Goal: Information Seeking & Learning: Compare options

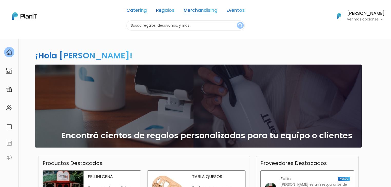
click at [193, 9] on link "Merchandising" at bounding box center [201, 11] width 34 height 6
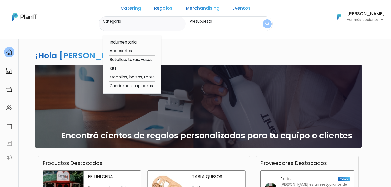
click at [128, 51] on option "Accesorios" at bounding box center [132, 51] width 46 height 6
type input "Accesorios"
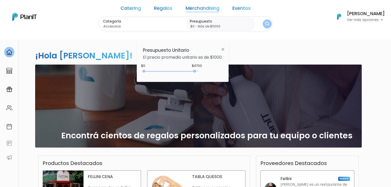
type input "$0 - Más de $5000"
drag, startPoint x: 153, startPoint y: 71, endPoint x: 216, endPoint y: 74, distance: 63.0
click at [216, 74] on div "$4700 $0 0 : 4700 0 4700 0,5000" at bounding box center [183, 72] width 80 height 10
click at [262, 25] on button "submit" at bounding box center [267, 24] width 10 height 10
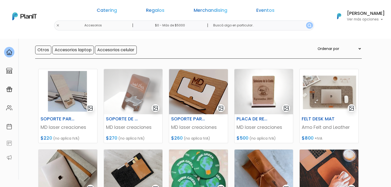
scroll to position [44, 0]
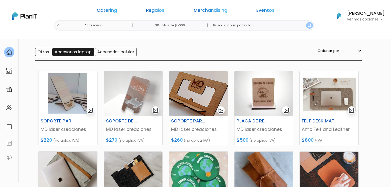
click at [72, 55] on input "Accesorios laptop" at bounding box center [73, 52] width 42 height 9
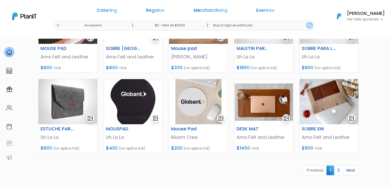
click at [376, 129] on section "16 resultados Merchandising Accesorios Hay 16 opciones Otros Accesorios laptop …" at bounding box center [195, 25] width 391 height 368
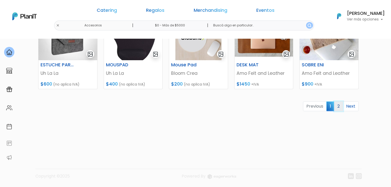
click at [341, 107] on link "2" at bounding box center [338, 107] width 9 height 10
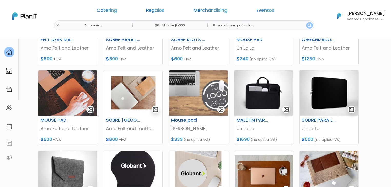
scroll to position [0, 0]
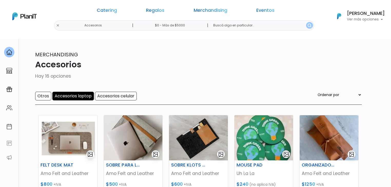
click at [76, 95] on input "Accesorios laptop" at bounding box center [73, 96] width 42 height 9
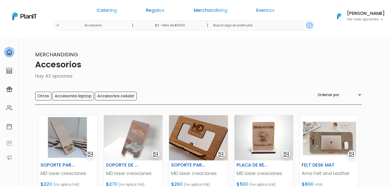
click at [107, 96] on input "Accesorios celular" at bounding box center [116, 96] width 42 height 9
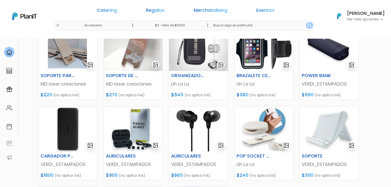
scroll to position [41, 0]
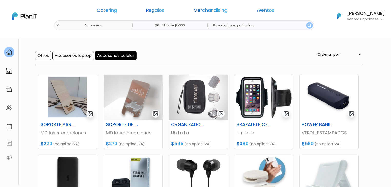
click at [103, 59] on input "Accesorios celular" at bounding box center [116, 55] width 42 height 9
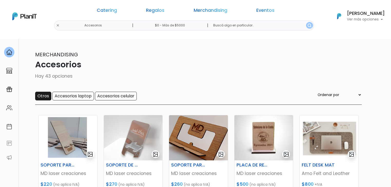
click at [42, 99] on input "Otros" at bounding box center [43, 96] width 16 height 9
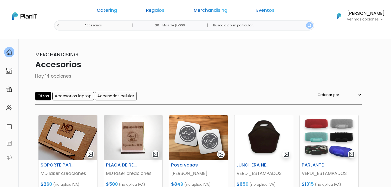
click at [194, 8] on link "Merchandising" at bounding box center [211, 11] width 34 height 6
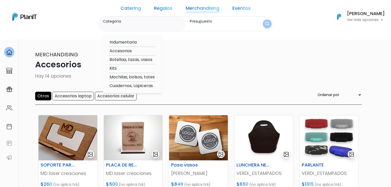
click at [141, 60] on option "Botellaa, tazas, vasos" at bounding box center [132, 60] width 46 height 6
type input "Botellaa, tazas, vasos"
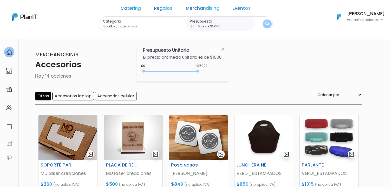
type input "$0 - Más de $5000"
drag, startPoint x: 155, startPoint y: 71, endPoint x: 219, endPoint y: 71, distance: 63.9
click at [219, 71] on div "+$5000 $0 0 : 5000 0 5000 0,5000" at bounding box center [183, 72] width 80 height 10
click at [263, 22] on button "submit" at bounding box center [267, 23] width 9 height 9
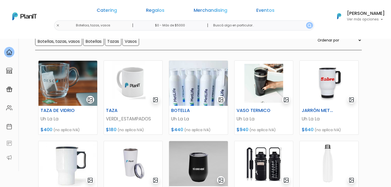
scroll to position [54, 0]
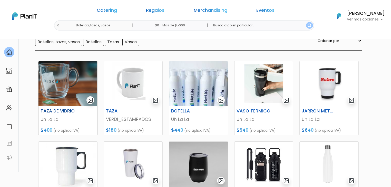
click at [75, 83] on img at bounding box center [68, 83] width 59 height 45
click at [127, 98] on img at bounding box center [133, 83] width 59 height 45
click at [205, 87] on img at bounding box center [198, 83] width 59 height 45
click at [257, 86] on img at bounding box center [264, 83] width 59 height 45
click at [319, 77] on img at bounding box center [329, 83] width 59 height 45
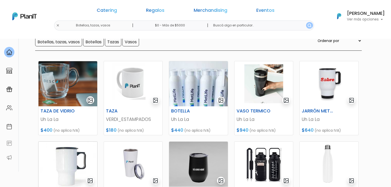
click at [63, 154] on img at bounding box center [68, 164] width 59 height 45
click at [123, 165] on img at bounding box center [133, 164] width 59 height 45
click at [206, 155] on img at bounding box center [198, 164] width 59 height 45
click at [255, 157] on img at bounding box center [264, 164] width 59 height 45
click at [313, 154] on img at bounding box center [329, 164] width 59 height 45
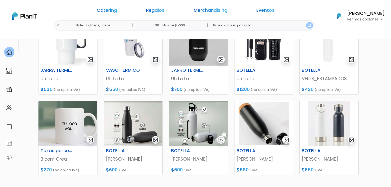
scroll to position [177, 0]
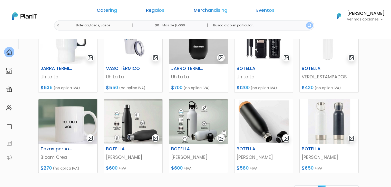
click at [67, 114] on img at bounding box center [68, 121] width 59 height 45
click at [132, 111] on img at bounding box center [133, 121] width 59 height 45
click at [198, 118] on img at bounding box center [198, 121] width 59 height 45
click at [264, 123] on img at bounding box center [264, 121] width 59 height 45
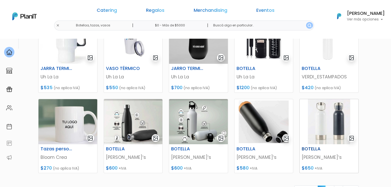
click at [332, 119] on img at bounding box center [329, 121] width 59 height 45
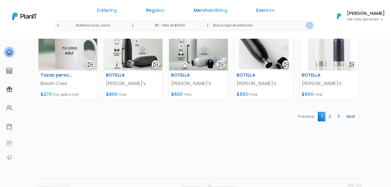
scroll to position [262, 0]
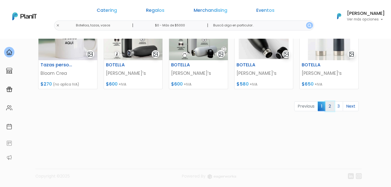
click at [330, 106] on link "2" at bounding box center [330, 107] width 9 height 10
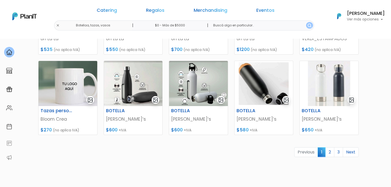
scroll to position [227, 0]
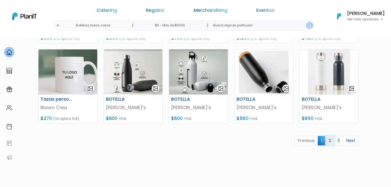
click at [332, 141] on link "2" at bounding box center [330, 141] width 9 height 10
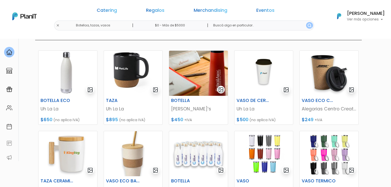
scroll to position [63, 0]
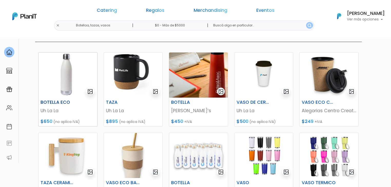
click at [72, 59] on img at bounding box center [68, 75] width 59 height 45
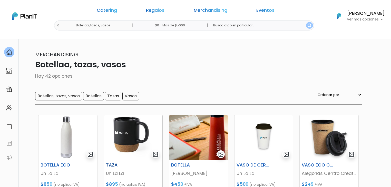
click at [129, 128] on img at bounding box center [133, 138] width 59 height 45
click at [200, 126] on img at bounding box center [198, 138] width 59 height 45
click at [261, 132] on img at bounding box center [264, 138] width 59 height 45
click at [315, 132] on img at bounding box center [329, 138] width 59 height 45
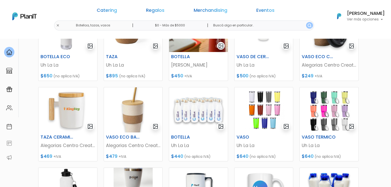
scroll to position [126, 0]
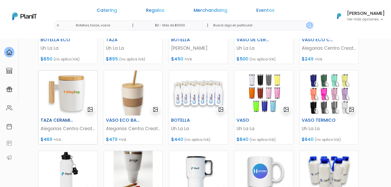
click at [66, 94] on img at bounding box center [68, 93] width 59 height 45
click at [127, 83] on img at bounding box center [133, 93] width 59 height 45
click at [189, 83] on img at bounding box center [198, 93] width 59 height 45
click at [258, 88] on img at bounding box center [264, 93] width 59 height 45
click at [329, 88] on img at bounding box center [329, 93] width 59 height 45
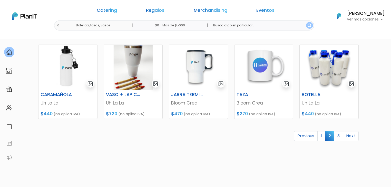
scroll to position [233, 0]
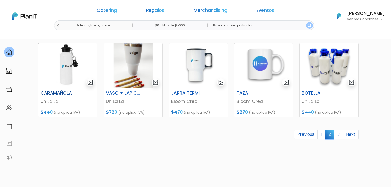
click at [56, 85] on img at bounding box center [68, 65] width 59 height 45
click at [131, 73] on img at bounding box center [133, 65] width 59 height 45
click at [195, 67] on img at bounding box center [198, 65] width 59 height 45
click at [265, 63] on img at bounding box center [264, 65] width 59 height 45
click at [333, 62] on img at bounding box center [329, 65] width 59 height 45
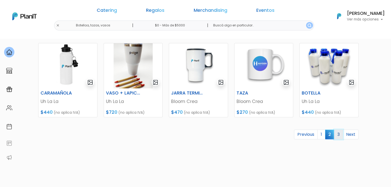
click at [339, 134] on link "3" at bounding box center [338, 135] width 9 height 10
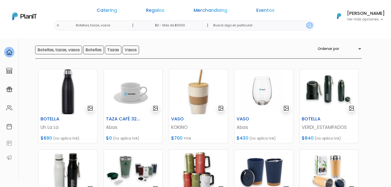
scroll to position [46, 0]
click at [71, 93] on img at bounding box center [68, 92] width 59 height 45
click at [127, 74] on img at bounding box center [133, 92] width 59 height 45
click at [196, 94] on img at bounding box center [198, 92] width 59 height 45
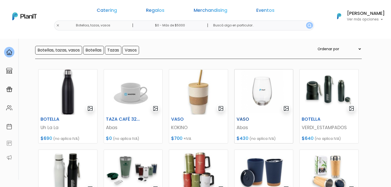
click at [258, 92] on img at bounding box center [264, 92] width 59 height 45
click at [340, 88] on img at bounding box center [329, 92] width 59 height 45
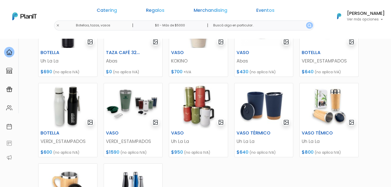
scroll to position [118, 0]
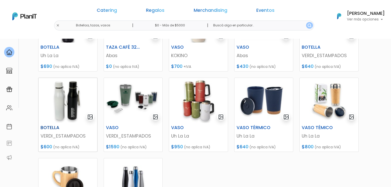
click at [63, 108] on img at bounding box center [68, 100] width 59 height 45
click at [122, 96] on img at bounding box center [133, 100] width 59 height 45
click at [183, 98] on img at bounding box center [198, 100] width 59 height 45
click at [252, 102] on img at bounding box center [264, 100] width 59 height 45
click at [316, 101] on img at bounding box center [329, 100] width 59 height 45
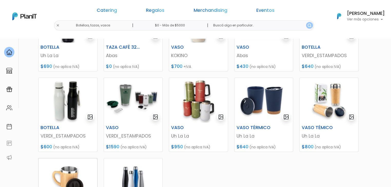
click at [64, 175] on img at bounding box center [68, 181] width 59 height 45
click at [117, 174] on img at bounding box center [133, 181] width 59 height 45
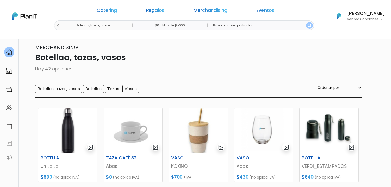
scroll to position [0, 0]
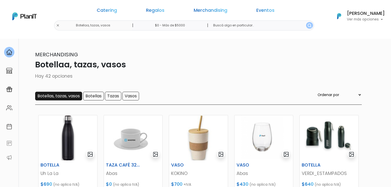
click at [60, 93] on input "Botellas, tazas, vasos" at bounding box center [58, 96] width 47 height 9
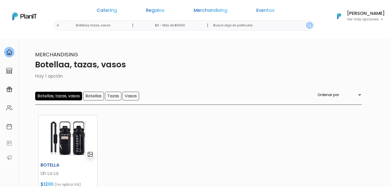
click at [59, 136] on img at bounding box center [68, 138] width 59 height 45
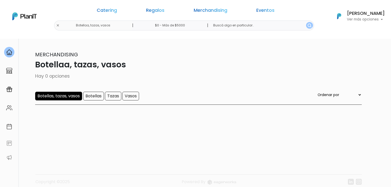
click at [68, 99] on input "Botellas, tazas, vasos" at bounding box center [58, 96] width 47 height 9
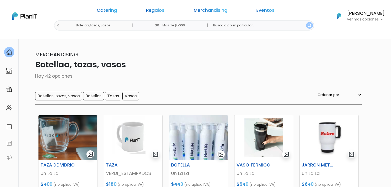
click at [92, 100] on input "Botellas" at bounding box center [93, 96] width 21 height 9
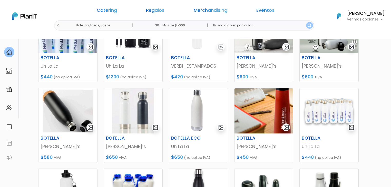
scroll to position [108, 0]
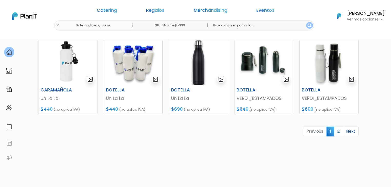
scroll to position [239, 0]
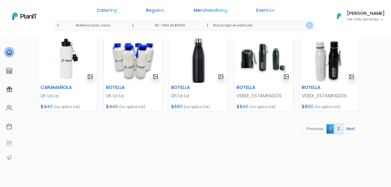
click at [338, 128] on link "2" at bounding box center [338, 129] width 9 height 10
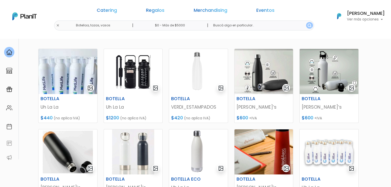
scroll to position [66, 0]
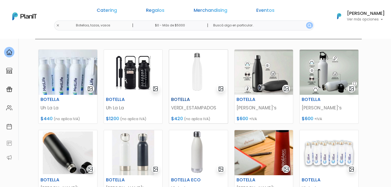
click at [201, 59] on img at bounding box center [198, 72] width 59 height 45
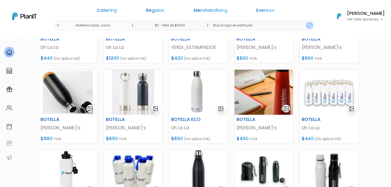
scroll to position [129, 0]
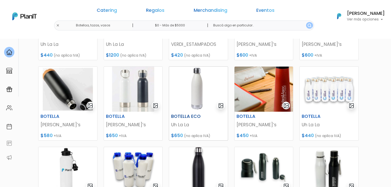
click at [184, 84] on img at bounding box center [198, 89] width 59 height 45
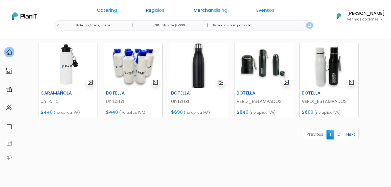
scroll to position [262, 0]
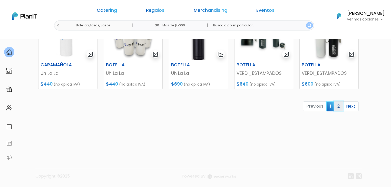
click at [339, 105] on link "2" at bounding box center [338, 107] width 9 height 10
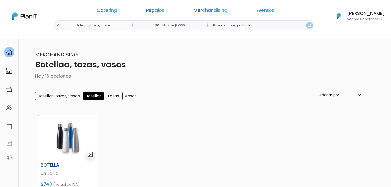
click at [60, 131] on img at bounding box center [68, 138] width 59 height 45
click at [92, 95] on input "Botellas" at bounding box center [93, 96] width 21 height 9
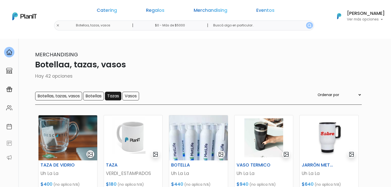
click at [112, 94] on input "Tazas" at bounding box center [113, 96] width 16 height 9
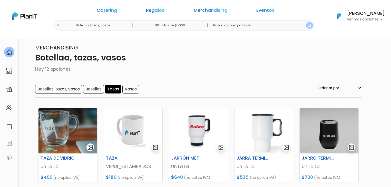
scroll to position [4, 0]
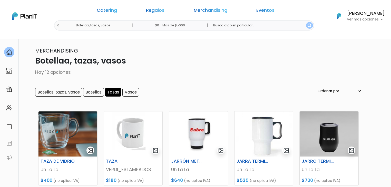
click at [113, 93] on input "Tazas" at bounding box center [113, 92] width 16 height 9
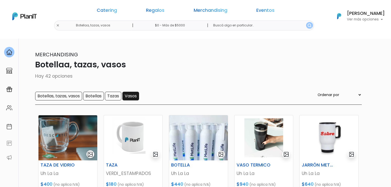
click at [130, 92] on input "Vasos" at bounding box center [130, 96] width 17 height 9
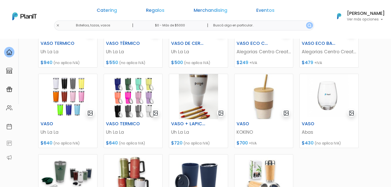
scroll to position [122, 0]
click at [252, 97] on img at bounding box center [264, 96] width 59 height 45
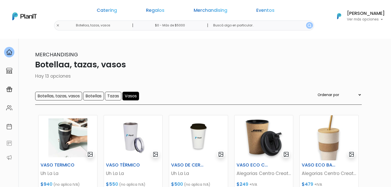
click at [129, 97] on input "Vasos" at bounding box center [130, 96] width 17 height 9
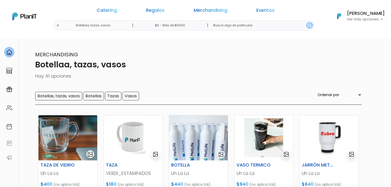
click at [112, 95] on input "Tazas" at bounding box center [113, 96] width 16 height 9
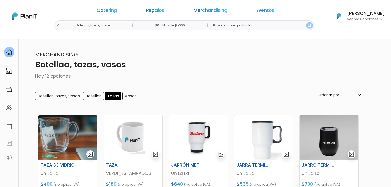
click at [110, 97] on input "Tazas" at bounding box center [113, 96] width 16 height 9
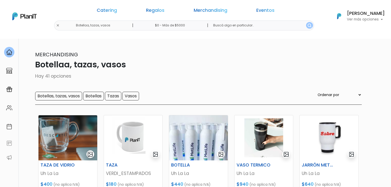
click at [93, 96] on input "Botellas" at bounding box center [93, 96] width 21 height 9
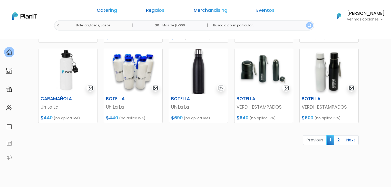
scroll to position [229, 0]
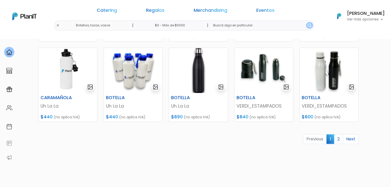
click at [338, 140] on link "2" at bounding box center [338, 140] width 9 height 10
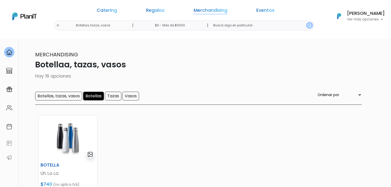
click at [194, 11] on link "Merchandising" at bounding box center [211, 11] width 34 height 6
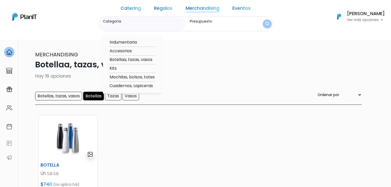
click at [127, 69] on option "Kits" at bounding box center [132, 68] width 46 height 6
type input "Kits"
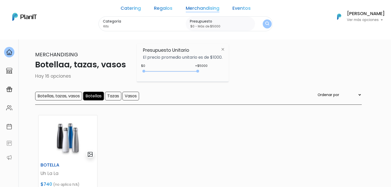
type input "$0 - Más de $5000"
drag, startPoint x: 155, startPoint y: 70, endPoint x: 230, endPoint y: 74, distance: 75.3
click at [229, 74] on div "Presupuesto Unitario El precio promedio unitario es de $1000. +$5000 $0 0 : 500…" at bounding box center [183, 63] width 92 height 38
click at [265, 22] on img "submit" at bounding box center [267, 24] width 4 height 5
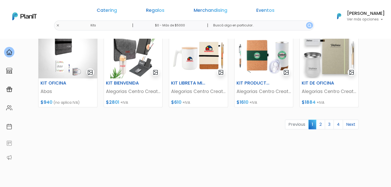
scroll to position [245, 0]
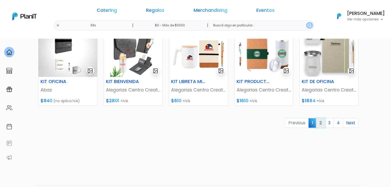
click at [323, 121] on link "2" at bounding box center [320, 123] width 9 height 10
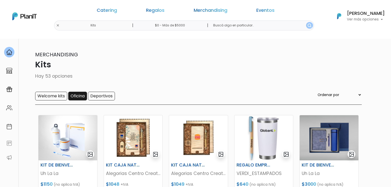
click at [72, 98] on input "Oficina" at bounding box center [77, 96] width 19 height 9
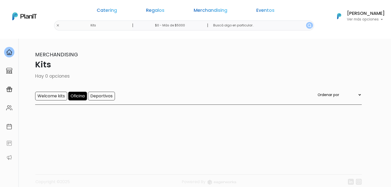
click at [69, 101] on div "Welcome kits Oficina Deportivos Ordenar por Menor Precio Mayor Precio Reviews Ú…" at bounding box center [198, 98] width 327 height 13
click at [53, 95] on input "Welcome kits" at bounding box center [51, 96] width 32 height 9
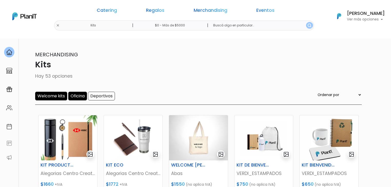
click at [73, 97] on input "Oficina" at bounding box center [77, 96] width 19 height 9
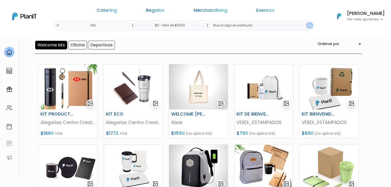
scroll to position [51, 0]
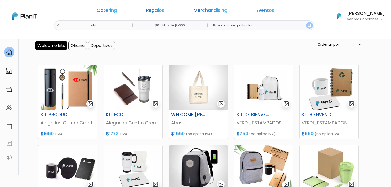
click at [185, 75] on img at bounding box center [198, 87] width 59 height 45
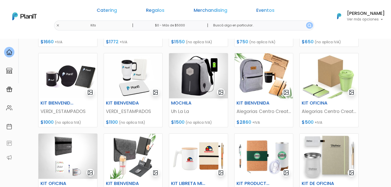
scroll to position [142, 0]
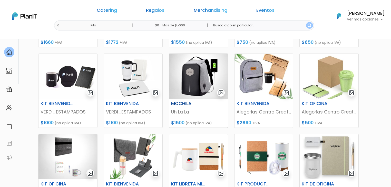
click at [185, 70] on img at bounding box center [198, 76] width 59 height 45
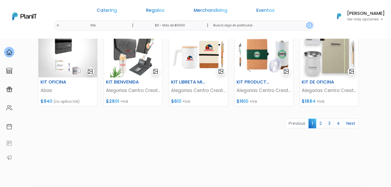
scroll to position [243, 0]
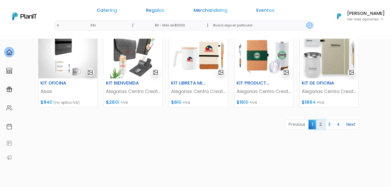
click at [319, 123] on link "2" at bounding box center [320, 125] width 9 height 10
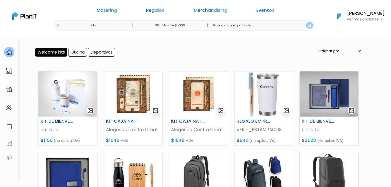
scroll to position [45, 0]
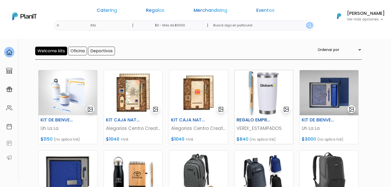
click at [251, 84] on img at bounding box center [264, 92] width 59 height 45
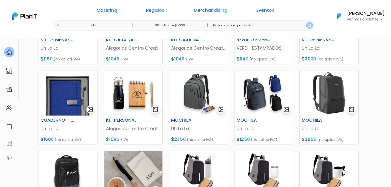
scroll to position [127, 0]
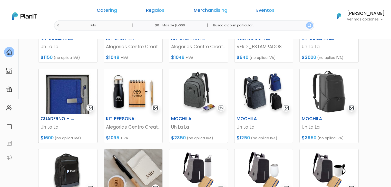
click at [76, 93] on img at bounding box center [68, 91] width 59 height 45
click at [194, 82] on img at bounding box center [198, 91] width 59 height 45
click at [266, 87] on img at bounding box center [264, 91] width 59 height 45
click at [324, 87] on img at bounding box center [329, 91] width 59 height 45
click at [58, 169] on img at bounding box center [68, 172] width 59 height 45
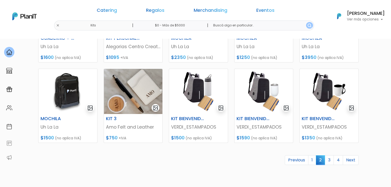
scroll to position [226, 0]
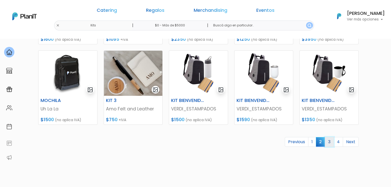
click at [329, 140] on link "3" at bounding box center [329, 142] width 9 height 10
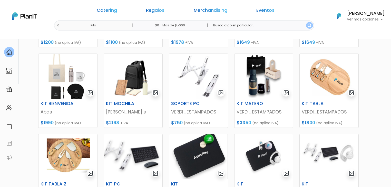
scroll to position [143, 0]
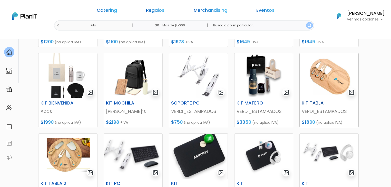
click at [315, 82] on img at bounding box center [329, 75] width 59 height 45
click at [55, 150] on img at bounding box center [68, 156] width 59 height 45
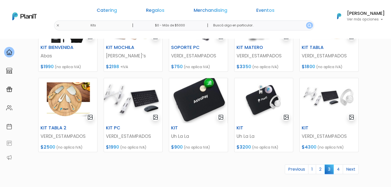
scroll to position [204, 0]
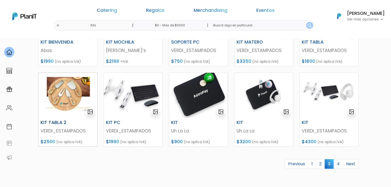
click at [55, 90] on img at bounding box center [68, 95] width 59 height 45
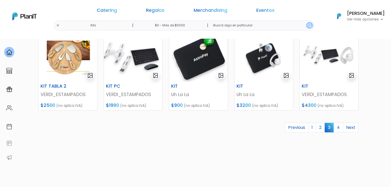
scroll to position [239, 0]
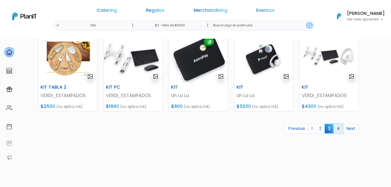
click at [338, 126] on link "4" at bounding box center [338, 129] width 9 height 10
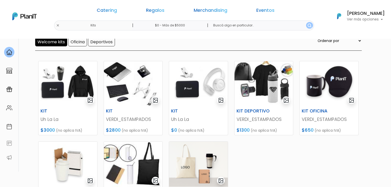
scroll to position [54, 0]
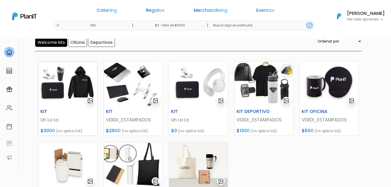
click at [54, 109] on h6 "KIT" at bounding box center [57, 111] width 41 height 5
click at [271, 88] on img at bounding box center [264, 84] width 59 height 45
click at [49, 42] on input "Welcome kits" at bounding box center [51, 42] width 32 height 9
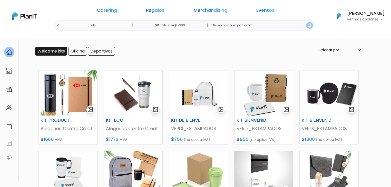
click at [48, 53] on input "Welcome kits" at bounding box center [51, 51] width 32 height 9
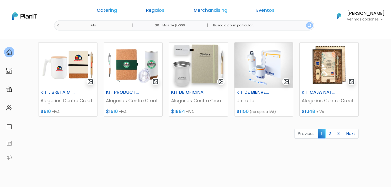
scroll to position [236, 0]
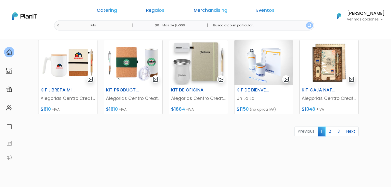
click at [334, 130] on link "2" at bounding box center [330, 132] width 9 height 10
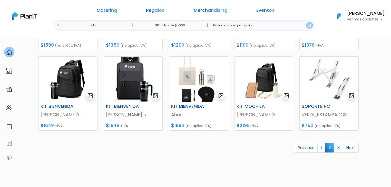
scroll to position [237, 0]
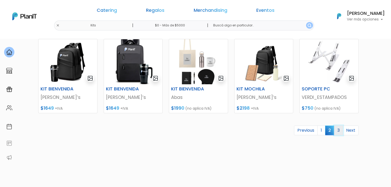
click at [339, 130] on link "3" at bounding box center [338, 131] width 9 height 10
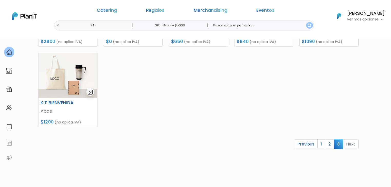
scroll to position [225, 0]
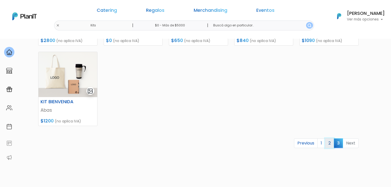
click at [329, 145] on link "2" at bounding box center [329, 144] width 9 height 10
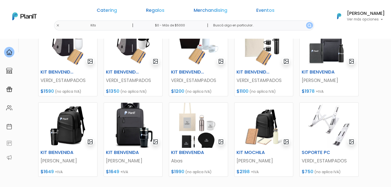
scroll to position [179, 0]
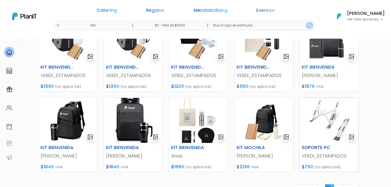
click at [318, 122] on img at bounding box center [329, 120] width 59 height 45
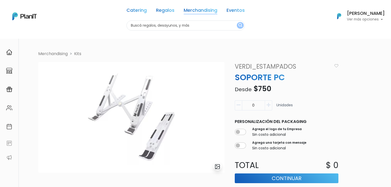
click at [206, 10] on link "Merchandising" at bounding box center [201, 11] width 34 height 6
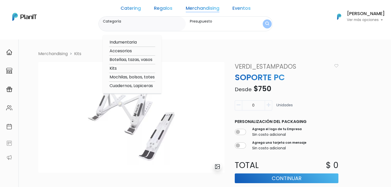
click at [130, 76] on option "Mochilas, bolsos, totes" at bounding box center [132, 77] width 46 height 6
type input "Mochilas, bolsos, totes"
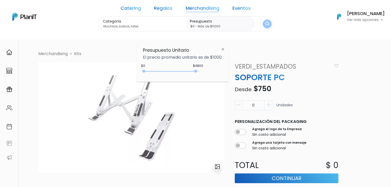
type input "$0 - Más de $5000"
drag, startPoint x: 154, startPoint y: 71, endPoint x: 203, endPoint y: 72, distance: 48.3
click at [203, 72] on div "$4800 $0 0 : 4800 0 4800 0,5000" at bounding box center [183, 72] width 80 height 10
click at [263, 21] on button "submit" at bounding box center [267, 23] width 9 height 9
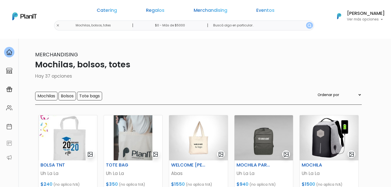
scroll to position [4, 0]
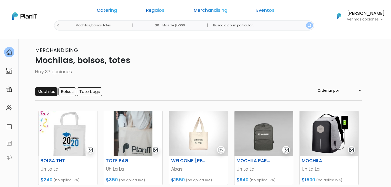
click at [44, 95] on input "Mochilas" at bounding box center [46, 92] width 22 height 9
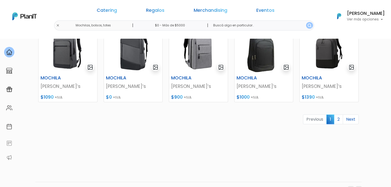
scroll to position [248, 0]
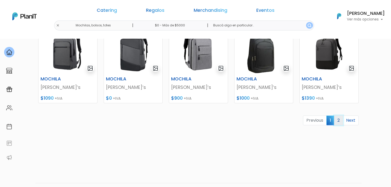
click at [338, 119] on link "2" at bounding box center [338, 121] width 9 height 10
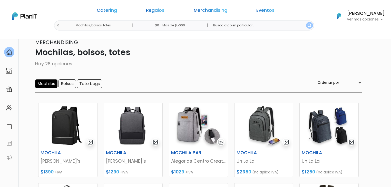
scroll to position [6, 0]
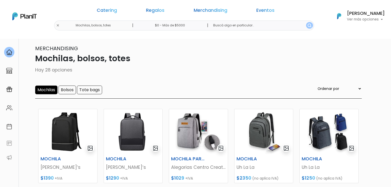
click at [48, 90] on input "Mochilas" at bounding box center [46, 90] width 22 height 9
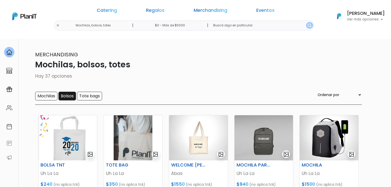
click at [66, 95] on input "Bolsos" at bounding box center [67, 96] width 17 height 9
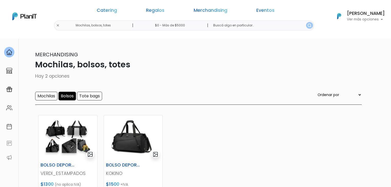
click at [68, 96] on input "Bolsos" at bounding box center [67, 96] width 17 height 9
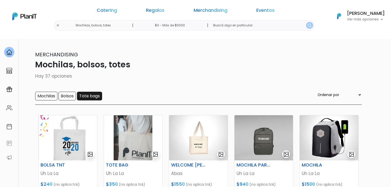
click at [85, 96] on input "Tote bags" at bounding box center [89, 96] width 25 height 9
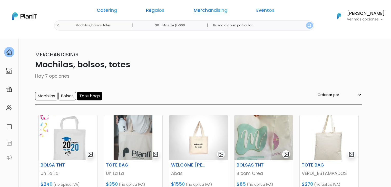
click at [194, 13] on link "Merchandising" at bounding box center [211, 11] width 34 height 6
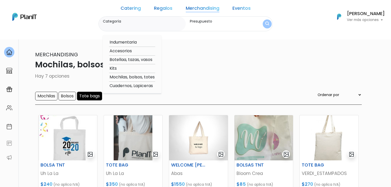
click at [141, 87] on option "Cuadernos, Lapiceras" at bounding box center [132, 86] width 46 height 6
type input "Cuadernos, Lapiceras"
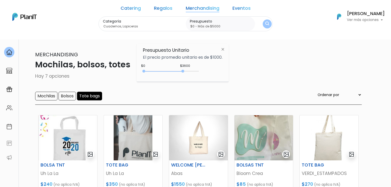
type input "$0 - Más de $5000"
drag, startPoint x: 154, startPoint y: 71, endPoint x: 216, endPoint y: 68, distance: 61.7
click at [216, 68] on div "$3600 $0 0 : 3600 0 3600 0,5000" at bounding box center [183, 72] width 80 height 10
click at [251, 24] on form "Categoría Cuadernos, Lapiceras Indumentaria Accesorios Botellaa, tazas, vasos K…" at bounding box center [186, 23] width 174 height 15
click at [265, 23] on img "submit" at bounding box center [267, 24] width 4 height 5
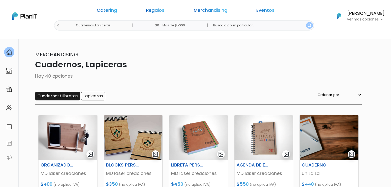
click at [62, 92] on input "Cuadernos/Libretas" at bounding box center [57, 96] width 45 height 9
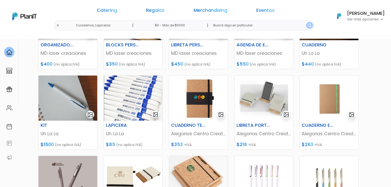
scroll to position [123, 0]
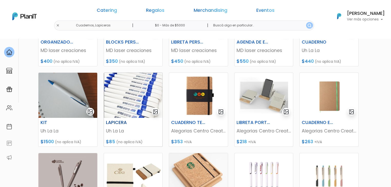
click at [116, 101] on img at bounding box center [133, 95] width 59 height 45
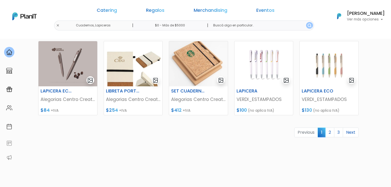
scroll to position [234, 0]
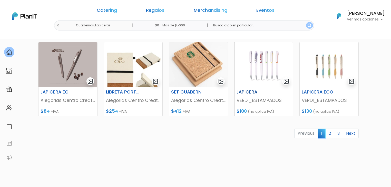
click at [261, 60] on img at bounding box center [264, 64] width 59 height 45
click at [319, 73] on img at bounding box center [329, 64] width 59 height 45
click at [333, 132] on link "2" at bounding box center [330, 134] width 9 height 10
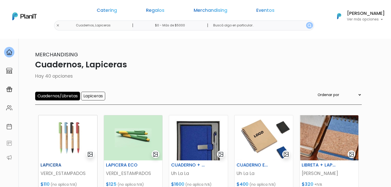
click at [56, 128] on img at bounding box center [68, 138] width 59 height 45
click at [130, 134] on img at bounding box center [133, 138] width 59 height 45
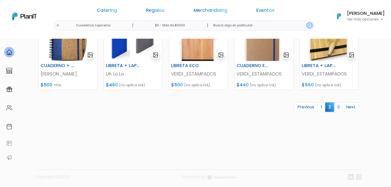
scroll to position [260, 0]
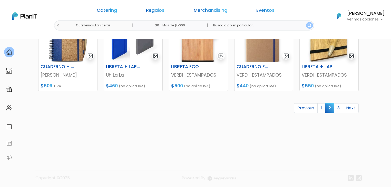
click at [339, 107] on link "3" at bounding box center [338, 108] width 9 height 10
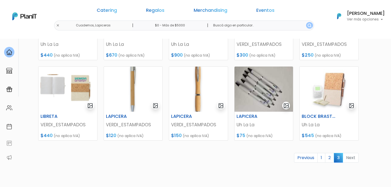
scroll to position [129, 0]
click at [111, 95] on img at bounding box center [133, 89] width 59 height 45
click at [182, 83] on img at bounding box center [198, 89] width 59 height 45
click at [271, 80] on img at bounding box center [264, 89] width 59 height 45
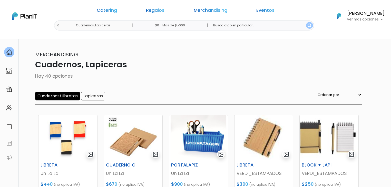
click at [55, 97] on input "Cuadernos/Libretas" at bounding box center [57, 96] width 45 height 9
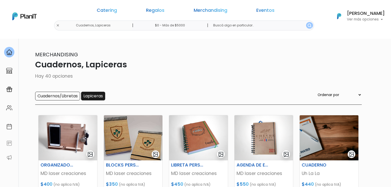
click at [92, 98] on input "Lapiceras" at bounding box center [93, 96] width 24 height 9
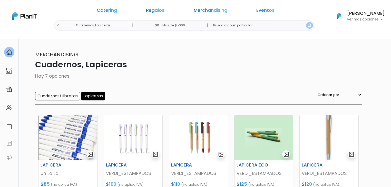
click at [91, 98] on input "Lapiceras" at bounding box center [93, 96] width 24 height 9
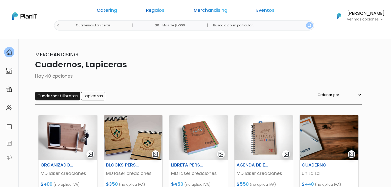
click at [59, 95] on input "Cuadernos/Libretas" at bounding box center [57, 96] width 45 height 9
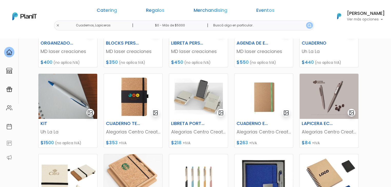
scroll to position [130, 0]
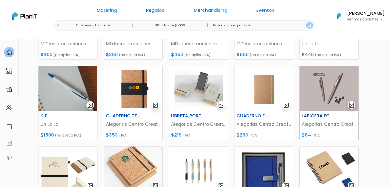
click at [330, 77] on img at bounding box center [329, 88] width 59 height 45
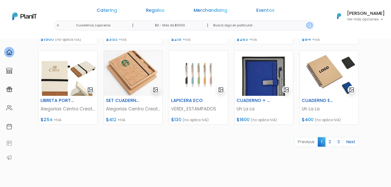
scroll to position [227, 0]
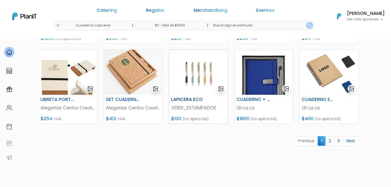
click at [188, 73] on img at bounding box center [198, 72] width 59 height 45
click at [330, 143] on link "2" at bounding box center [330, 141] width 9 height 10
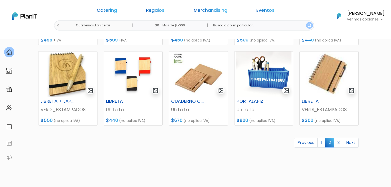
scroll to position [235, 0]
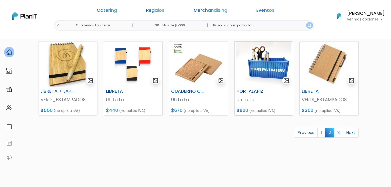
click at [260, 61] on img at bounding box center [264, 64] width 59 height 45
click at [338, 131] on link "3" at bounding box center [338, 133] width 9 height 10
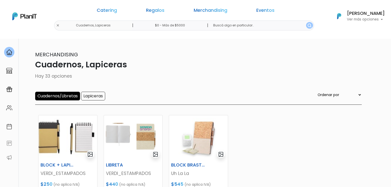
click at [62, 98] on input "Cuadernos/Libretas" at bounding box center [57, 96] width 45 height 9
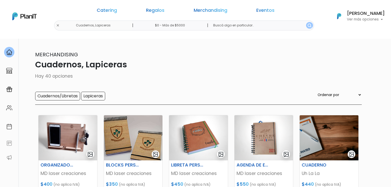
click at [62, 98] on input "Cuadernos/Libretas" at bounding box center [57, 96] width 45 height 9
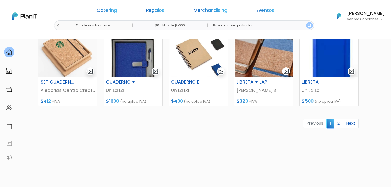
scroll to position [251, 0]
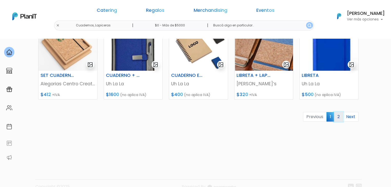
click at [338, 117] on link "2" at bounding box center [338, 117] width 9 height 10
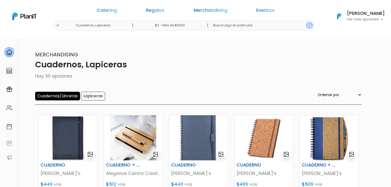
click at [48, 98] on input "Cuadernos/Libretas" at bounding box center [57, 96] width 45 height 9
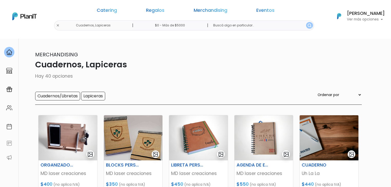
click at [98, 96] on input "Lapiceras" at bounding box center [93, 96] width 24 height 9
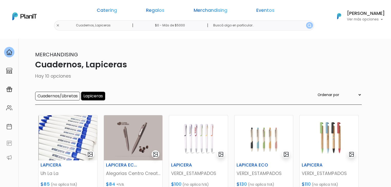
click at [192, 5] on div "Catering Regalos Merchandising Eventos" at bounding box center [186, 11] width 198 height 18
click at [194, 11] on link "Merchandising" at bounding box center [211, 11] width 34 height 6
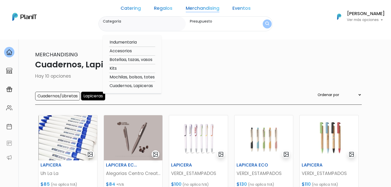
click at [223, 72] on div "Merchandising Cuadernos, Lapiceras Hay 10 opciones Cuadernos/Libretas Lapiceras…" at bounding box center [195, 78] width 333 height 54
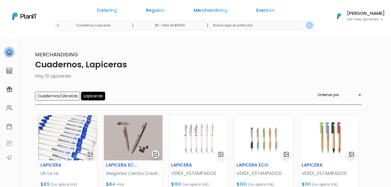
click at [165, 8] on link "Regalos" at bounding box center [155, 11] width 18 height 6
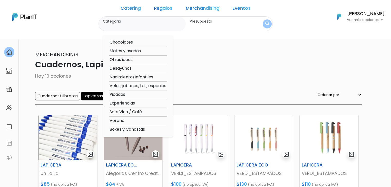
click at [141, 42] on option "Chocolates" at bounding box center [138, 42] width 58 height 6
type input "Chocolates"
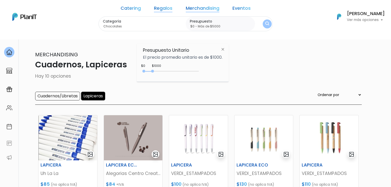
type input "$0 - Más de $5000"
drag, startPoint x: 154, startPoint y: 72, endPoint x: 209, endPoint y: 70, distance: 54.7
click at [209, 70] on div "+$5000 $0 0 : 5000 0 5000 0,5000" at bounding box center [183, 72] width 80 height 10
click at [262, 19] on button "submit" at bounding box center [267, 24] width 10 height 10
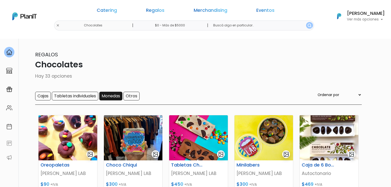
click at [114, 94] on input "Monedas" at bounding box center [110, 96] width 23 height 9
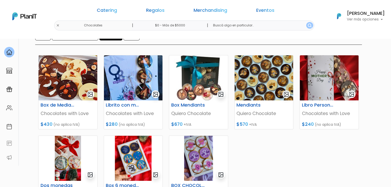
scroll to position [60, 0]
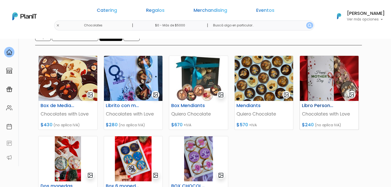
click at [323, 68] on img at bounding box center [329, 78] width 59 height 45
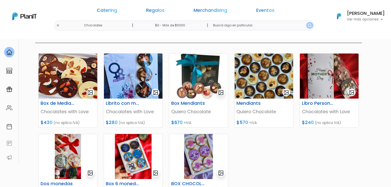
scroll to position [62, 0]
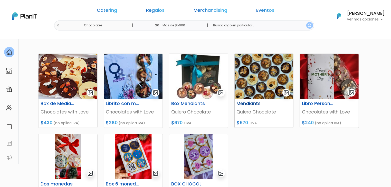
click at [256, 78] on img at bounding box center [264, 76] width 59 height 45
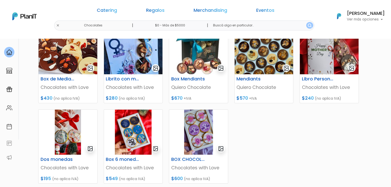
scroll to position [94, 0]
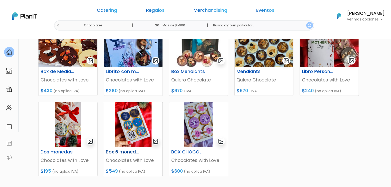
click at [129, 128] on img at bounding box center [133, 124] width 59 height 45
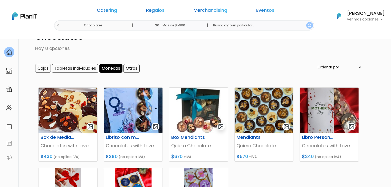
scroll to position [24, 0]
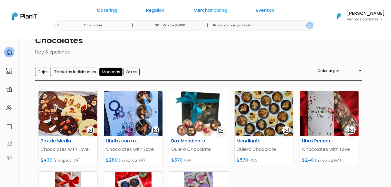
click at [197, 114] on img at bounding box center [198, 113] width 59 height 45
click at [60, 126] on img at bounding box center [68, 113] width 59 height 45
click at [194, 111] on img at bounding box center [198, 113] width 59 height 45
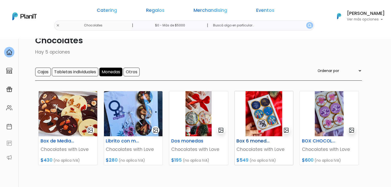
click at [260, 112] on img at bounding box center [264, 113] width 59 height 45
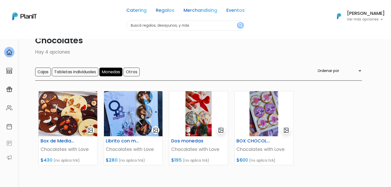
click at [99, 26] on div "Catering Regalos Merchandising Eventos Chocolates | $0 - Más de $5000 | Caterin…" at bounding box center [195, 16] width 391 height 28
click at [136, 27] on input "text" at bounding box center [186, 26] width 118 height 10
type input "dolce"
click at [237, 22] on button "submit" at bounding box center [240, 25] width 7 height 7
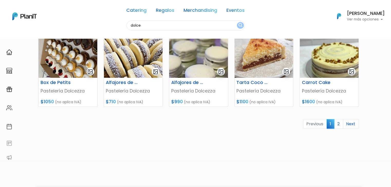
scroll to position [232, 0]
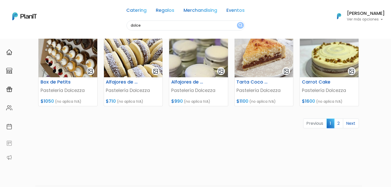
click at [339, 123] on link "2" at bounding box center [338, 124] width 9 height 10
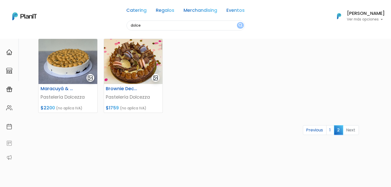
scroll to position [144, 0]
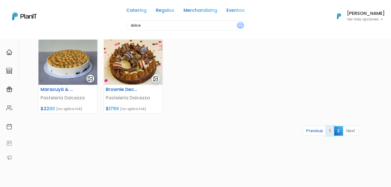
click at [329, 133] on link "1" at bounding box center [330, 131] width 8 height 10
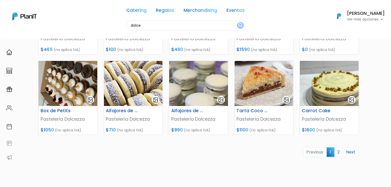
scroll to position [205, 0]
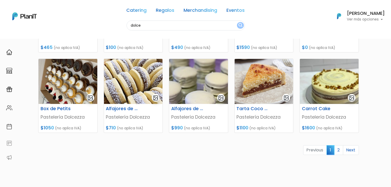
drag, startPoint x: 145, startPoint y: 29, endPoint x: 113, endPoint y: 23, distance: 31.8
click at [113, 23] on div "Catering Regalos Merchandising Eventos dolce Catering Regalos Merchandising Eve…" at bounding box center [195, 16] width 391 height 28
type input "box regalo"
click at [237, 22] on button "submit" at bounding box center [240, 25] width 7 height 7
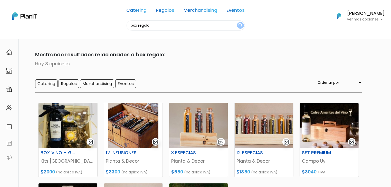
drag, startPoint x: 155, startPoint y: 24, endPoint x: 77, endPoint y: 34, distance: 79.5
click at [77, 34] on nav "Catering Regalos Merchandising Eventos box regalo Catering Regalos Merchandisin…" at bounding box center [195, 19] width 391 height 39
type input "puzle"
click at [237, 22] on button "submit" at bounding box center [240, 25] width 7 height 7
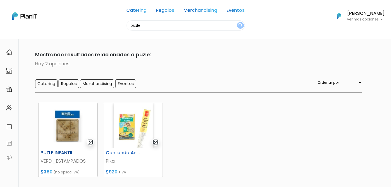
click at [52, 129] on img at bounding box center [68, 125] width 59 height 45
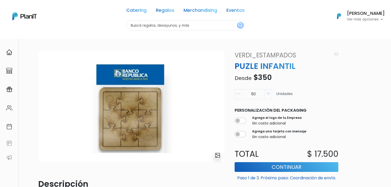
click at [170, 26] on input "text" at bounding box center [186, 26] width 118 height 10
type input "kit perso"
click at [237, 22] on button "submit" at bounding box center [240, 25] width 7 height 7
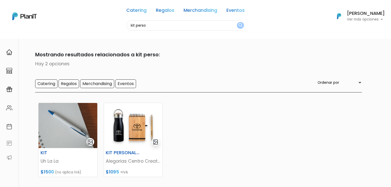
click at [170, 26] on input "kit perso" at bounding box center [186, 26] width 118 height 10
type input "k"
type input "verd"
click at [237, 22] on button "submit" at bounding box center [240, 25] width 7 height 7
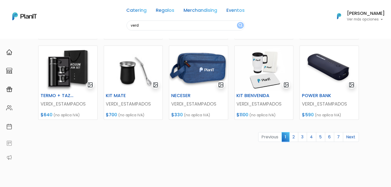
scroll to position [225, 0]
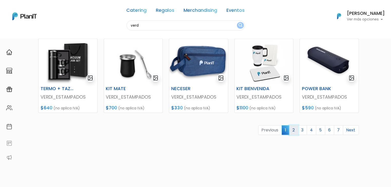
click at [295, 129] on link "2" at bounding box center [293, 131] width 9 height 10
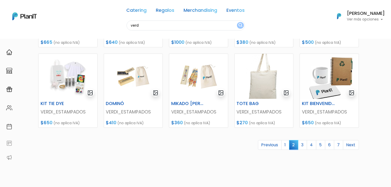
scroll to position [221, 0]
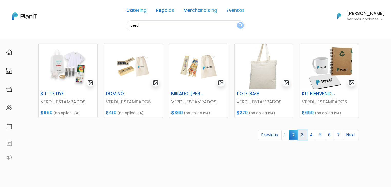
click at [303, 134] on link "3" at bounding box center [302, 135] width 9 height 10
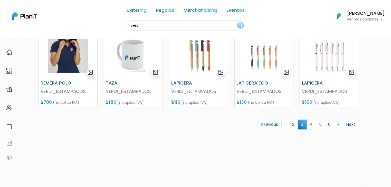
scroll to position [231, 0]
click at [310, 125] on link "4" at bounding box center [311, 125] width 9 height 10
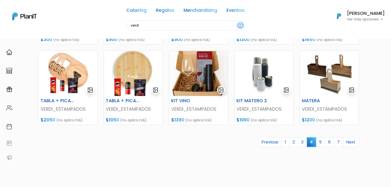
scroll to position [214, 0]
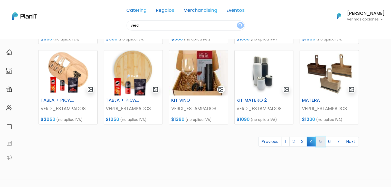
click at [321, 141] on link "5" at bounding box center [320, 142] width 9 height 10
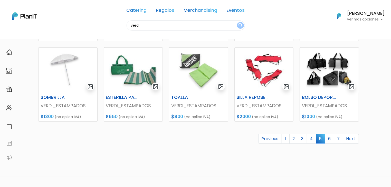
scroll to position [218, 0]
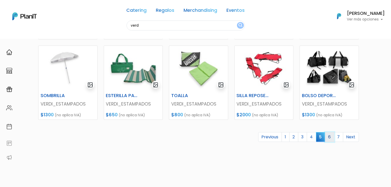
click at [329, 140] on link "6" at bounding box center [329, 137] width 9 height 10
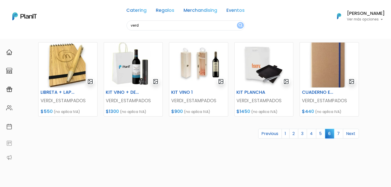
scroll to position [221, 0]
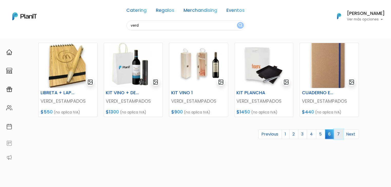
click at [338, 136] on link "7" at bounding box center [338, 135] width 9 height 10
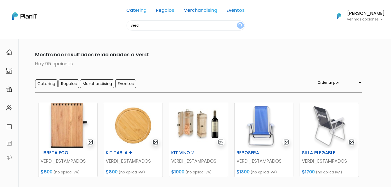
click at [160, 14] on link "Regalos" at bounding box center [165, 11] width 18 height 6
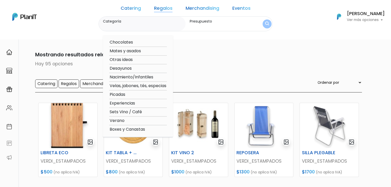
click at [141, 60] on option "Otras ideas" at bounding box center [138, 60] width 58 height 6
type input "Otras ideas"
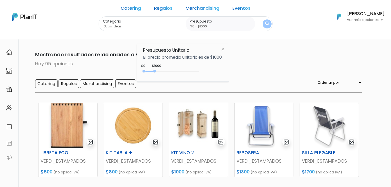
drag, startPoint x: 154, startPoint y: 69, endPoint x: 217, endPoint y: 68, distance: 62.6
click at [217, 68] on div "$1000 $0 0 : 1000 0 1000 0,1000" at bounding box center [183, 72] width 80 height 10
type input "$0 - Más de $5000"
drag, startPoint x: 154, startPoint y: 72, endPoint x: 237, endPoint y: 57, distance: 84.3
click at [237, 57] on body "Catering Regalos Merchandising Eventos verd Catering Regalos Merchandising Even…" at bounding box center [195, 93] width 391 height 187
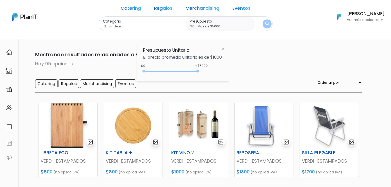
click at [263, 27] on button "submit" at bounding box center [267, 23] width 9 height 9
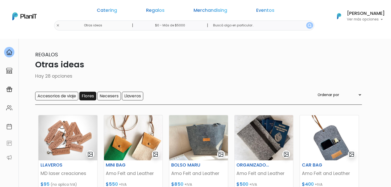
click at [87, 100] on input "Flores" at bounding box center [87, 96] width 17 height 9
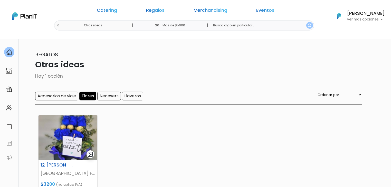
click at [161, 11] on link "Regalos" at bounding box center [155, 11] width 18 height 6
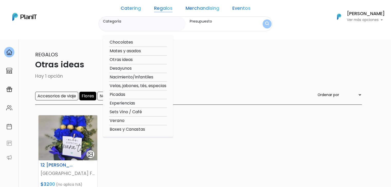
click at [137, 122] on option "Verano" at bounding box center [138, 121] width 58 height 6
type input "Verano"
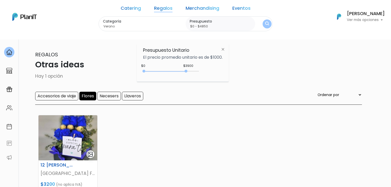
drag, startPoint x: 152, startPoint y: 72, endPoint x: 197, endPoint y: 75, distance: 45.6
click at [197, 75] on div "$3900 $0 0 : 3900 0 3900 0,4850" at bounding box center [183, 72] width 80 height 10
type input "$0 - Más de $5000"
drag, startPoint x: 196, startPoint y: 71, endPoint x: 219, endPoint y: 69, distance: 22.9
click at [219, 69] on div "+$5000 $0 0 : 5000 0 5000 0,5000" at bounding box center [183, 72] width 80 height 10
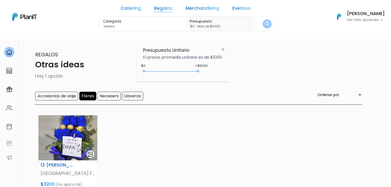
click at [265, 23] on img "submit" at bounding box center [267, 24] width 4 height 5
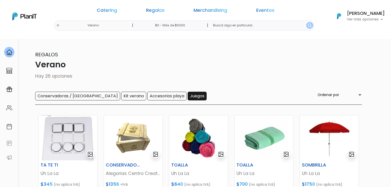
click at [188, 96] on input "Juegos" at bounding box center [197, 96] width 19 height 9
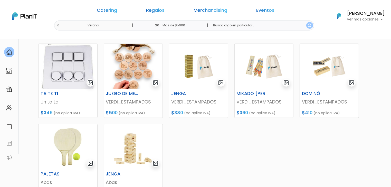
scroll to position [70, 0]
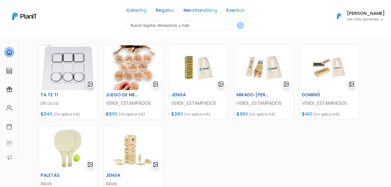
click at [99, 26] on div "Catering Regalos Merchandising Eventos Verano | $0 - Más de $5000 | Catering Re…" at bounding box center [195, 16] width 391 height 28
click at [141, 28] on input "text" at bounding box center [186, 26] width 118 height 10
type input "epicas"
click at [237, 22] on button "submit" at bounding box center [240, 25] width 7 height 7
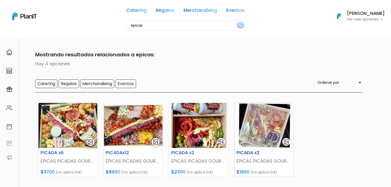
click at [264, 119] on img at bounding box center [264, 125] width 59 height 45
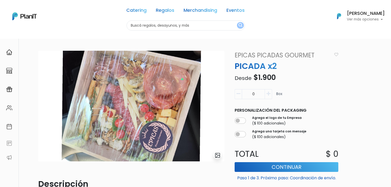
click at [148, 21] on input "text" at bounding box center [186, 26] width 118 height 10
type input "linco"
click at [237, 22] on button "submit" at bounding box center [240, 25] width 7 height 7
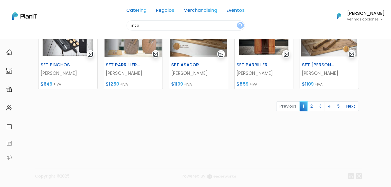
click at [313, 107] on link "2" at bounding box center [311, 107] width 9 height 10
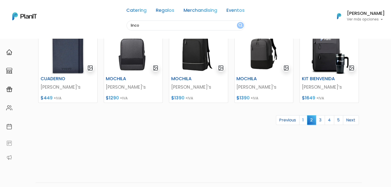
scroll to position [249, 0]
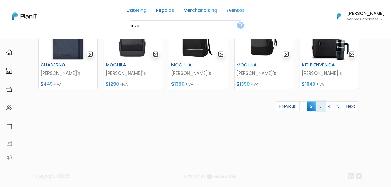
click at [321, 107] on link "3" at bounding box center [320, 107] width 9 height 10
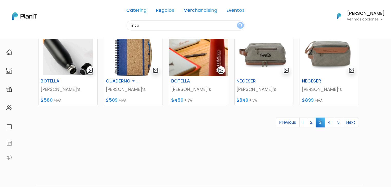
scroll to position [237, 0]
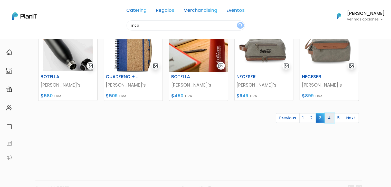
click at [330, 117] on link "4" at bounding box center [329, 118] width 9 height 10
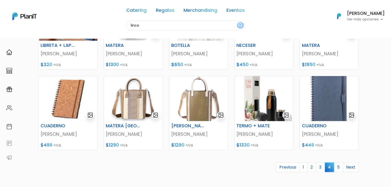
scroll to position [206, 0]
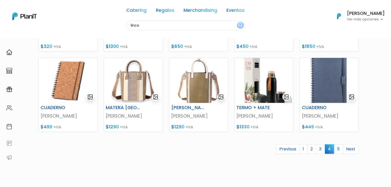
drag, startPoint x: 394, startPoint y: 21, endPoint x: 394, endPoint y: 105, distance: 84.2
click at [338, 149] on link "5" at bounding box center [338, 150] width 9 height 10
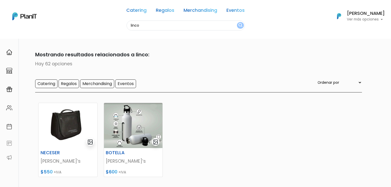
click at [149, 24] on input "linco" at bounding box center [186, 26] width 118 height 10
type input "bets"
click at [237, 22] on button "submit" at bounding box center [240, 25] width 7 height 7
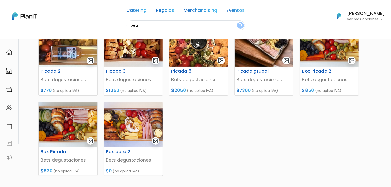
scroll to position [80, 0]
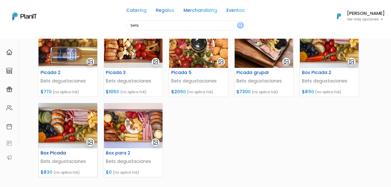
click at [74, 122] on img at bounding box center [68, 125] width 59 height 45
click at [329, 52] on img at bounding box center [329, 45] width 59 height 45
click at [60, 152] on h6 "Box Picada" at bounding box center [57, 153] width 41 height 5
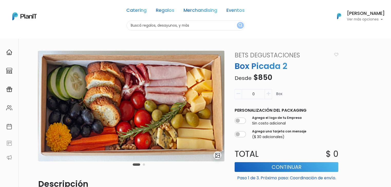
drag, startPoint x: 393, startPoint y: 35, endPoint x: 358, endPoint y: -22, distance: 67.4
click at [358, 0] on html "Catering Regalos Merchandising Eventos Catering Regalos Merchandising Eventos C…" at bounding box center [195, 93] width 391 height 187
click at [269, 93] on icon "button" at bounding box center [269, 94] width 4 height 5
type input "1"
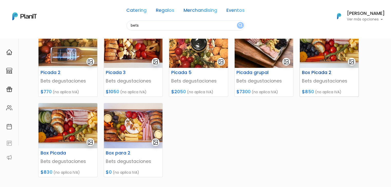
click at [325, 50] on img at bounding box center [329, 45] width 59 height 45
click at [141, 27] on input "bets" at bounding box center [186, 26] width 118 height 10
type input "verdi"
click at [237, 22] on button "submit" at bounding box center [240, 25] width 7 height 7
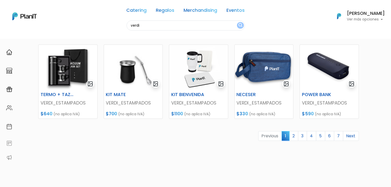
click at [295, 137] on link "2" at bounding box center [293, 136] width 9 height 10
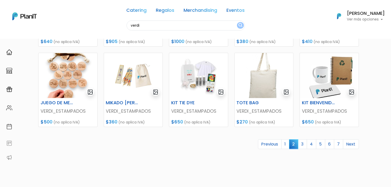
scroll to position [221, 0]
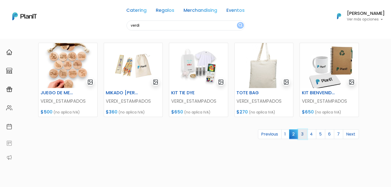
click at [303, 134] on link "3" at bounding box center [302, 135] width 9 height 10
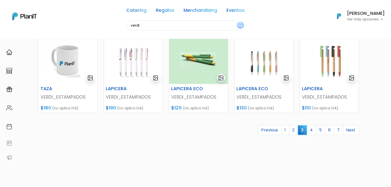
scroll to position [238, 0]
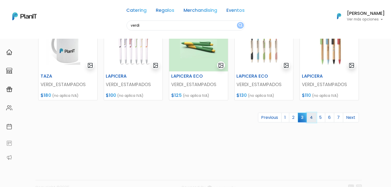
click at [313, 117] on link "4" at bounding box center [311, 118] width 9 height 10
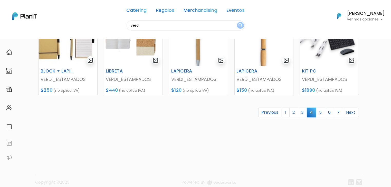
scroll to position [249, 0]
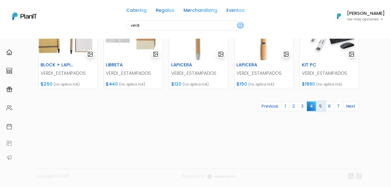
click at [320, 105] on link "5" at bounding box center [320, 107] width 9 height 10
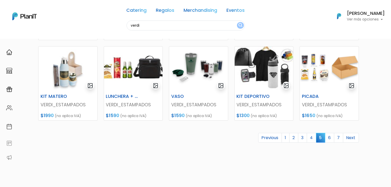
scroll to position [220, 0]
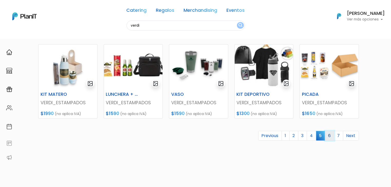
click at [329, 136] on link "6" at bounding box center [329, 136] width 9 height 10
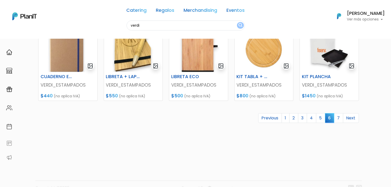
scroll to position [237, 0]
click at [339, 117] on link "7" at bounding box center [338, 119] width 9 height 10
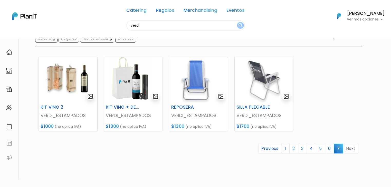
scroll to position [45, 0]
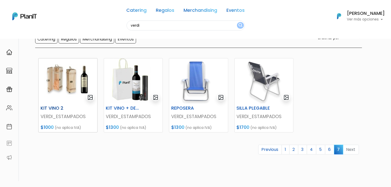
click at [52, 74] on img at bounding box center [68, 81] width 59 height 45
click at [141, 24] on input "verdi" at bounding box center [186, 26] width 118 height 10
type input "kit vino"
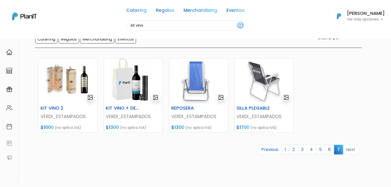
click at [237, 22] on button "submit" at bounding box center [240, 25] width 7 height 7
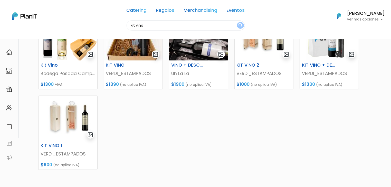
scroll to position [92, 0]
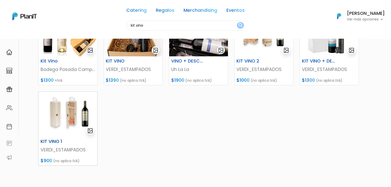
click at [61, 121] on img at bounding box center [68, 114] width 59 height 45
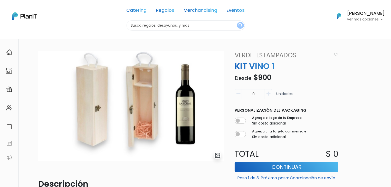
click at [159, 29] on input "text" at bounding box center [186, 26] width 118 height 10
type input "piant"
click at [237, 22] on button "submit" at bounding box center [240, 25] width 7 height 7
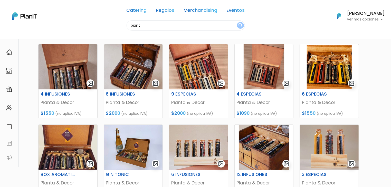
scroll to position [57, 0]
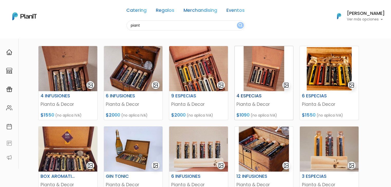
click at [259, 62] on img at bounding box center [264, 68] width 59 height 45
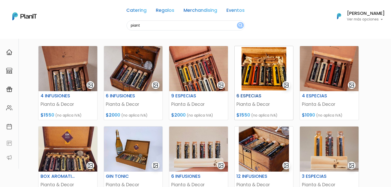
click at [252, 76] on img at bounding box center [264, 68] width 59 height 45
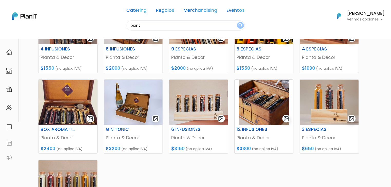
scroll to position [104, 0]
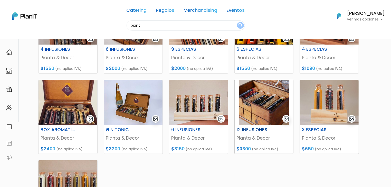
click at [260, 108] on img at bounding box center [264, 102] width 59 height 45
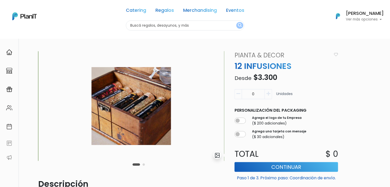
click at [144, 165] on button "Carousel Page 2" at bounding box center [143, 165] width 2 height 2
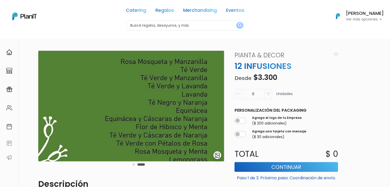
click at [132, 164] on div "Carousel Pagination" at bounding box center [138, 165] width 15 height 6
click at [133, 165] on button "Carousel Page 1" at bounding box center [133, 165] width 2 height 2
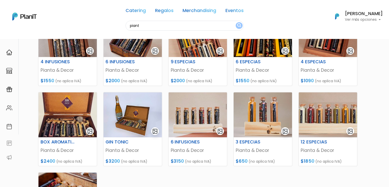
scroll to position [14, 0]
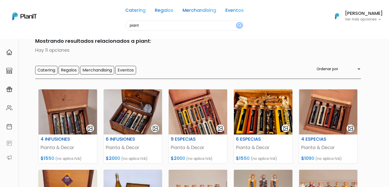
click at [138, 28] on input "piant" at bounding box center [185, 26] width 118 height 10
type input "campo"
click at [236, 22] on button "submit" at bounding box center [239, 25] width 7 height 7
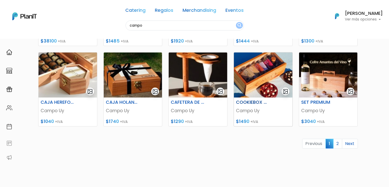
click at [251, 87] on img at bounding box center [263, 75] width 59 height 45
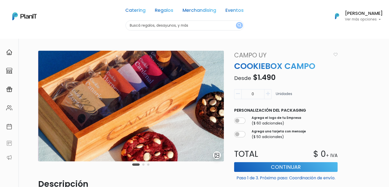
click at [141, 26] on input "text" at bounding box center [185, 26] width 118 height 10
type input "bodega"
click at [236, 22] on button "submit" at bounding box center [239, 25] width 7 height 7
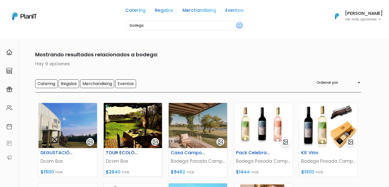
click at [113, 113] on img at bounding box center [133, 125] width 59 height 45
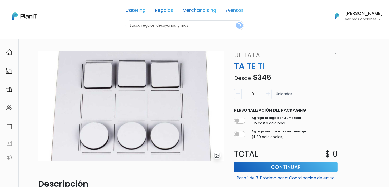
click at [143, 30] on input "text" at bounding box center [185, 26] width 118 height 10
type input "amo f"
click at [236, 22] on button "submit" at bounding box center [239, 25] width 7 height 7
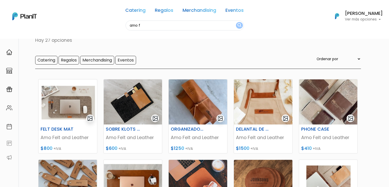
scroll to position [23, 0]
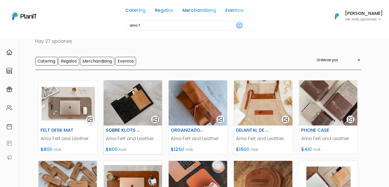
click at [123, 107] on img at bounding box center [133, 103] width 59 height 45
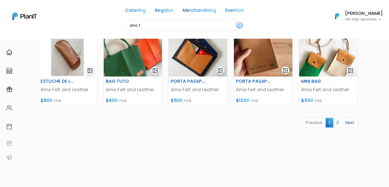
scroll to position [232, 0]
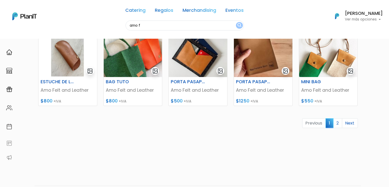
click at [337, 124] on link "2" at bounding box center [337, 124] width 9 height 10
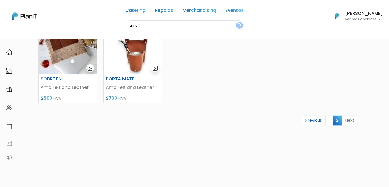
scroll to position [236, 0]
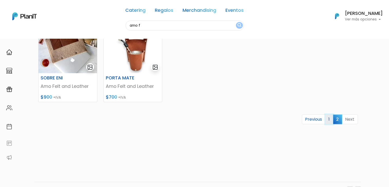
click at [330, 119] on link "1" at bounding box center [329, 120] width 8 height 10
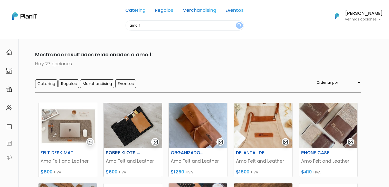
click at [126, 120] on img at bounding box center [133, 125] width 59 height 45
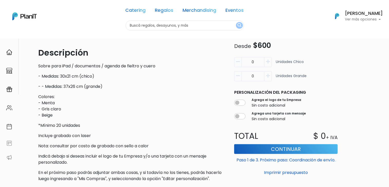
scroll to position [141, 0]
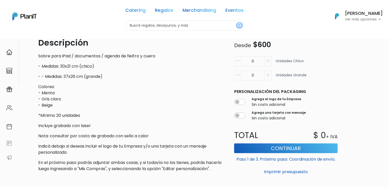
click at [141, 28] on input "text" at bounding box center [185, 26] width 118 height 10
type input "aba"
click at [236, 22] on button "submit" at bounding box center [239, 25] width 7 height 7
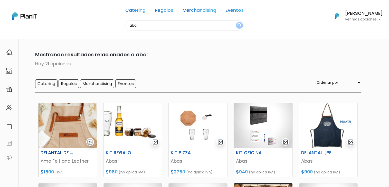
click at [59, 128] on img at bounding box center [68, 125] width 59 height 45
